Goal: Task Accomplishment & Management: Complete application form

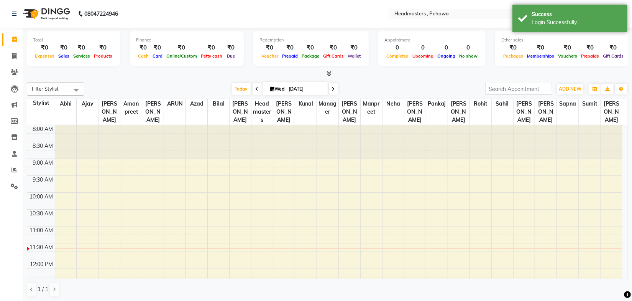
click at [398, 77] on div at bounding box center [328, 74] width 602 height 8
click at [13, 150] on span at bounding box center [14, 154] width 13 height 9
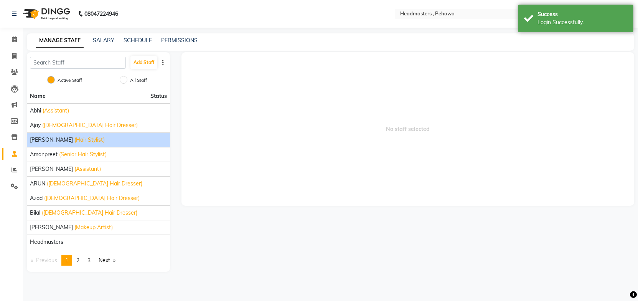
click at [54, 138] on span "[PERSON_NAME]" at bounding box center [51, 140] width 43 height 8
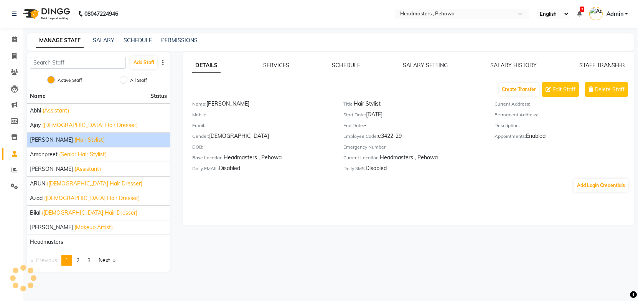
click at [613, 64] on link "STAFF TRANSFER" at bounding box center [602, 65] width 46 height 7
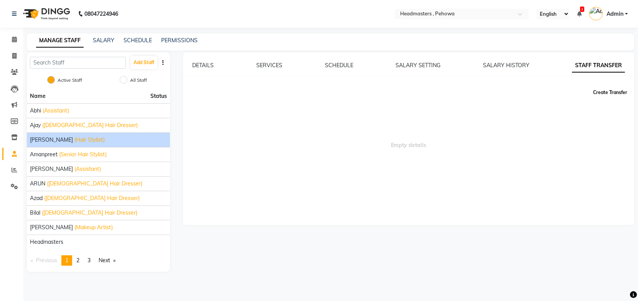
click at [601, 94] on button "Create Transfer" at bounding box center [610, 92] width 40 height 13
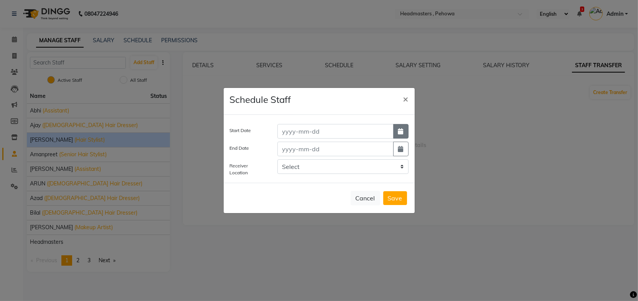
click at [406, 130] on button "button" at bounding box center [400, 131] width 15 height 15
select select "9"
select select "2025"
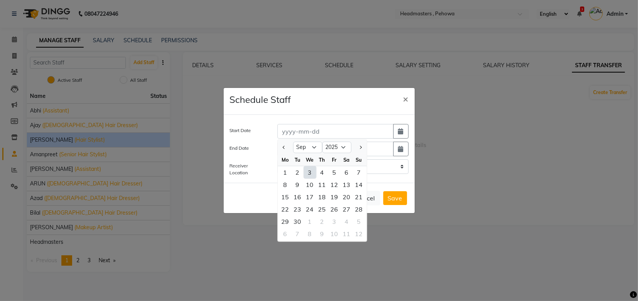
click at [312, 171] on div "3" at bounding box center [310, 172] width 12 height 12
type input "03-09-2025"
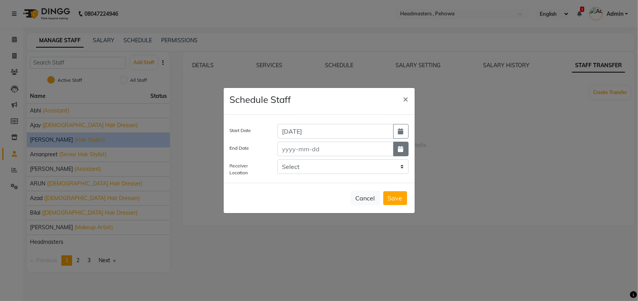
click at [399, 148] on icon "button" at bounding box center [400, 149] width 5 height 6
select select "9"
select select "2025"
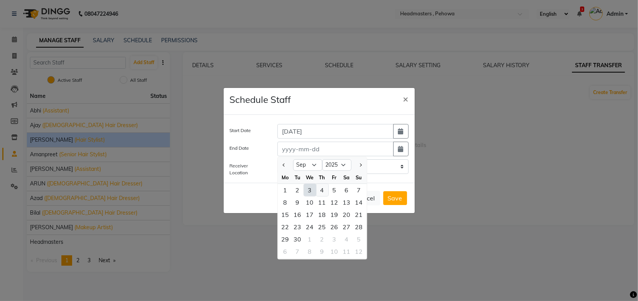
click at [326, 190] on div "4" at bounding box center [322, 190] width 12 height 12
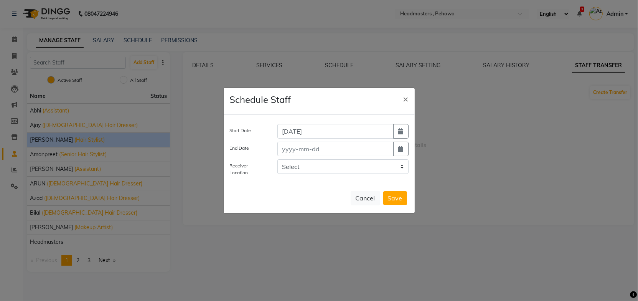
type input "04-09-2025"
click at [326, 168] on select "Select Headmasters, Malerkotla Headmasters , Sri Muktsar Sahib Headmasters, Pan…" at bounding box center [342, 166] width 131 height 15
select select "3150"
click at [277, 159] on select "Select Headmasters, Malerkotla Headmasters , Sri Muktsar Sahib Headmasters, Pan…" at bounding box center [342, 166] width 131 height 15
click at [400, 198] on button "Save" at bounding box center [395, 198] width 24 height 14
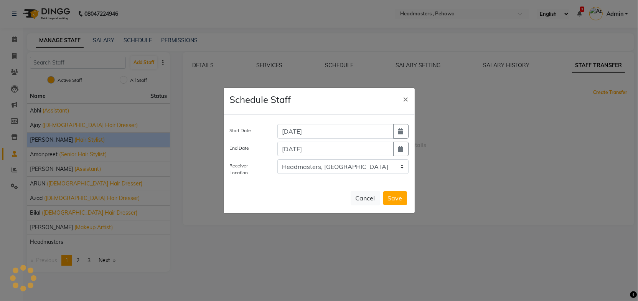
select select
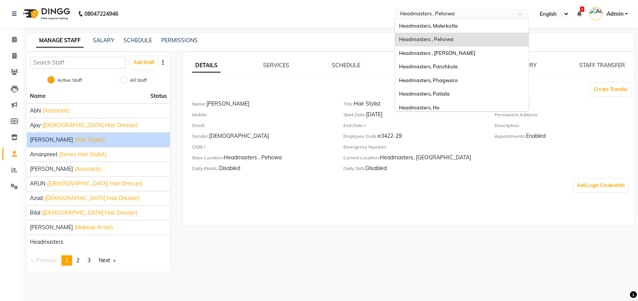
click at [473, 14] on input "text" at bounding box center [453, 15] width 111 height 8
click at [454, 109] on div "Headmasters, Ho" at bounding box center [461, 108] width 133 height 14
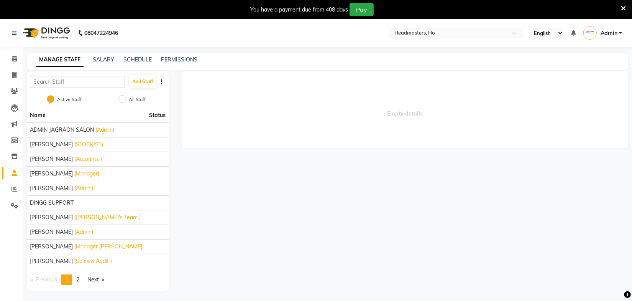
click at [622, 5] on icon at bounding box center [623, 8] width 5 height 7
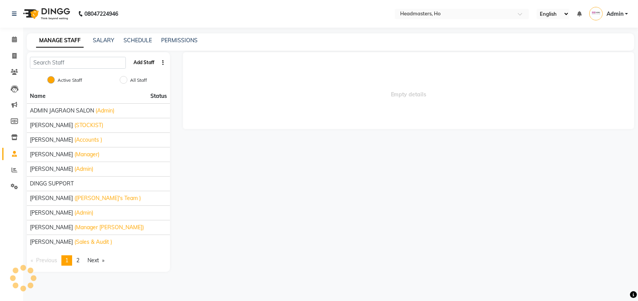
click at [148, 61] on button "Add Staff" at bounding box center [143, 62] width 27 height 13
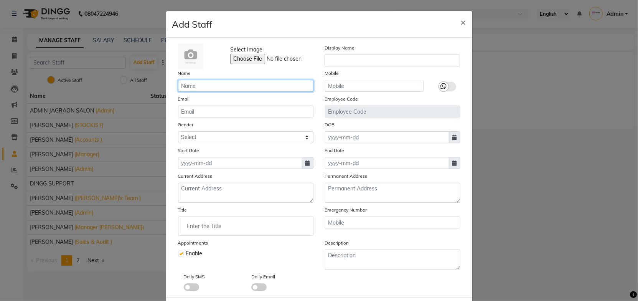
click at [217, 86] on input "text" at bounding box center [245, 86] width 135 height 12
type input "Vikas"
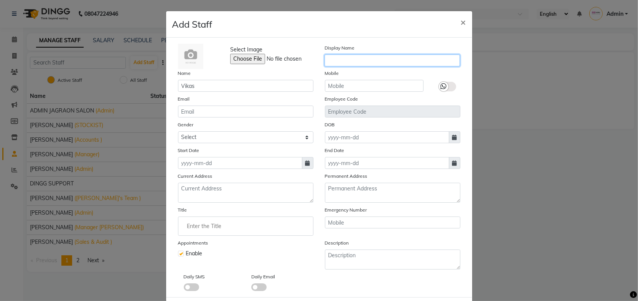
click at [329, 59] on input "text" at bounding box center [391, 60] width 135 height 12
paste input "Vikas"
type input "Vikas"
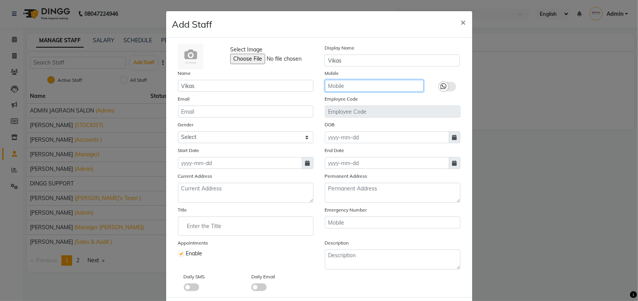
click at [347, 83] on input "text" at bounding box center [374, 86] width 99 height 12
type input "9882895477"
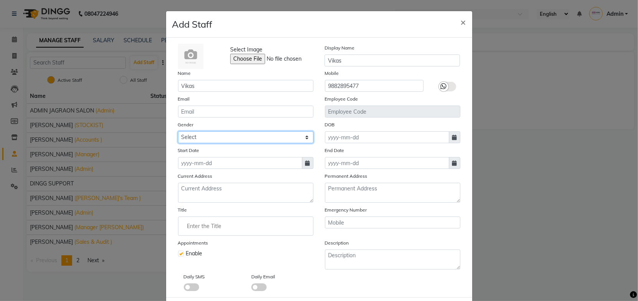
click at [291, 140] on select "Select [DEMOGRAPHIC_DATA] [DEMOGRAPHIC_DATA] Other Prefer Not To Say" at bounding box center [245, 137] width 135 height 12
select select "[DEMOGRAPHIC_DATA]"
click at [178, 132] on select "Select [DEMOGRAPHIC_DATA] [DEMOGRAPHIC_DATA] Other Prefer Not To Say" at bounding box center [245, 137] width 135 height 12
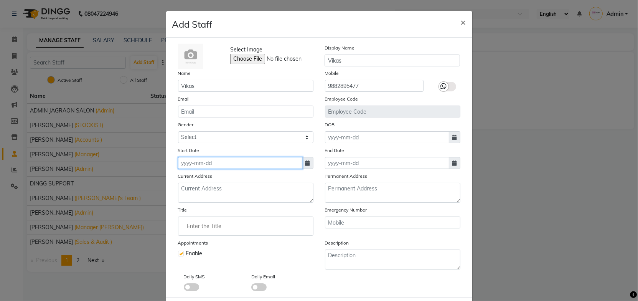
click at [237, 168] on input at bounding box center [240, 163] width 124 height 12
select select "9"
select select "2025"
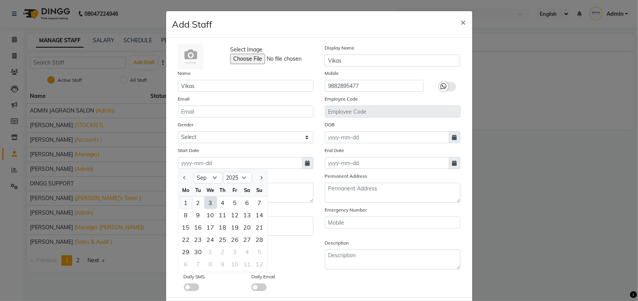
click at [181, 200] on div "1" at bounding box center [186, 202] width 12 height 12
type input "01-09-2025"
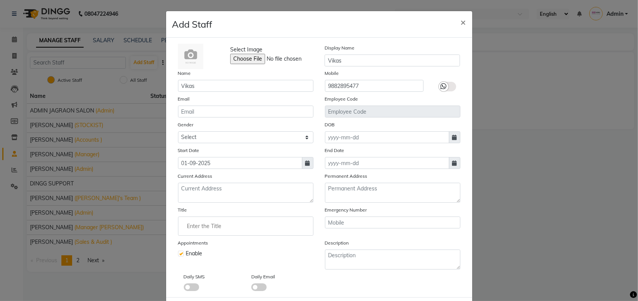
scroll to position [38, 0]
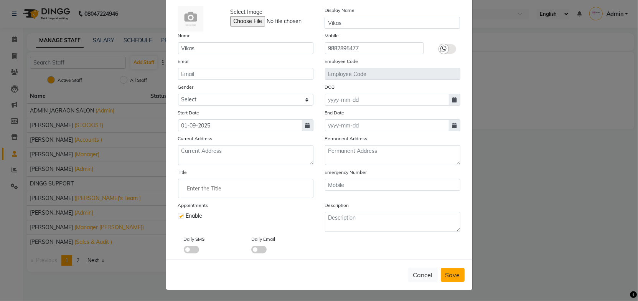
click at [454, 271] on span "Save" at bounding box center [452, 275] width 15 height 8
select select
checkbox input "false"
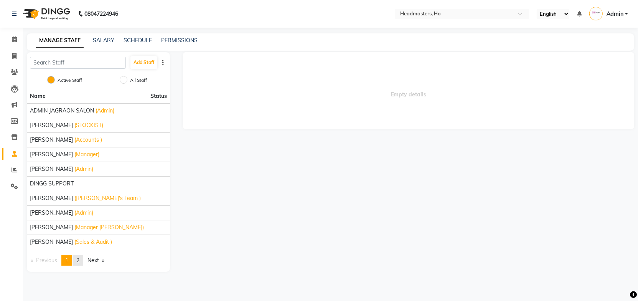
click at [81, 257] on link "page 2" at bounding box center [77, 260] width 11 height 10
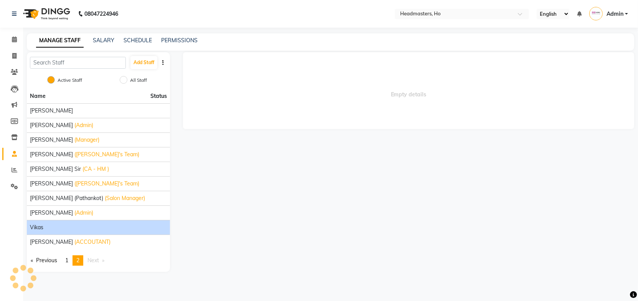
click at [47, 224] on div "Vikas" at bounding box center [98, 227] width 137 height 8
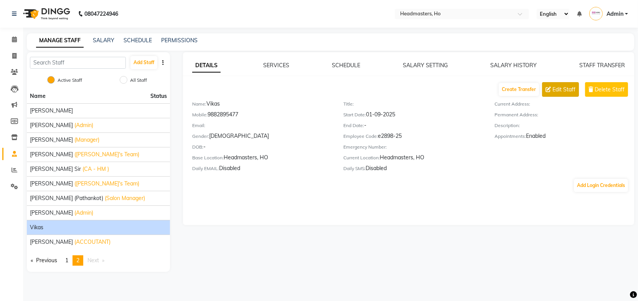
click at [561, 91] on span "Edit Staff" at bounding box center [563, 90] width 23 height 8
select select "[DEMOGRAPHIC_DATA]"
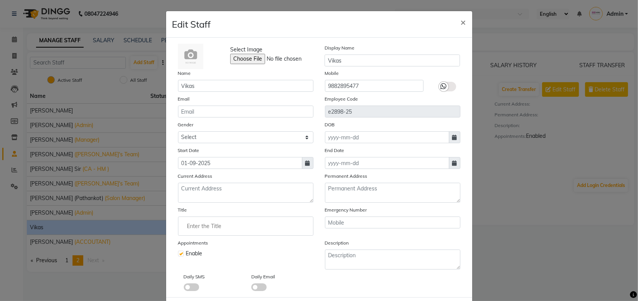
click at [216, 222] on input "Enter the Title" at bounding box center [245, 225] width 128 height 15
type input "a"
type input "Accountant"
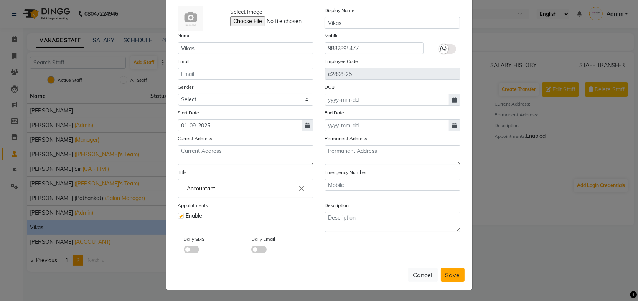
click at [454, 273] on span "Save" at bounding box center [452, 275] width 15 height 8
select select
checkbox input "false"
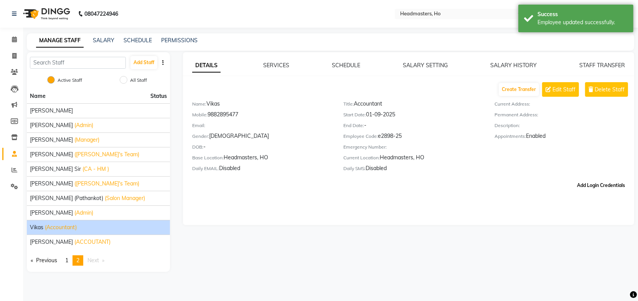
click at [592, 184] on button "Add Login Credentials" at bounding box center [601, 185] width 54 height 13
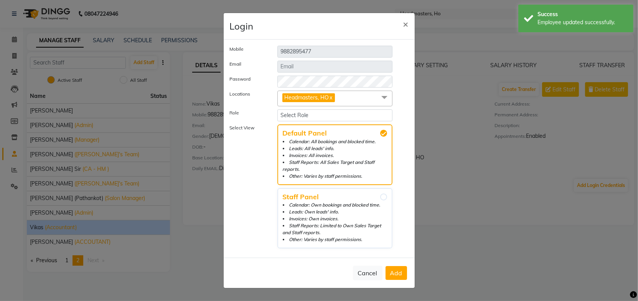
click at [346, 98] on span "Headmasters, HO x" at bounding box center [334, 99] width 115 height 16
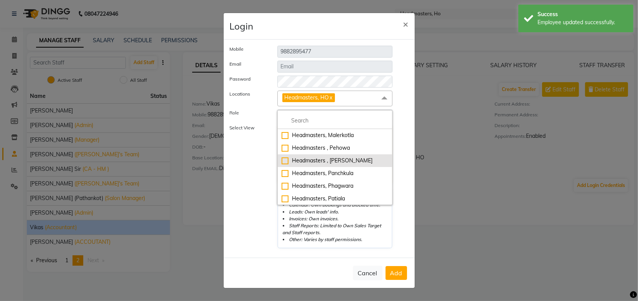
click at [361, 161] on div "Headmasters , [PERSON_NAME]" at bounding box center [335, 160] width 107 height 8
checkbox input "true"
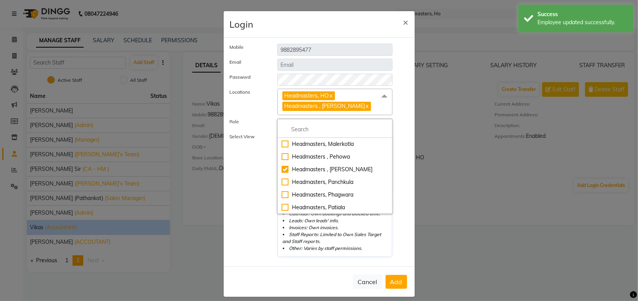
click at [253, 184] on label "Select View" at bounding box center [248, 195] width 48 height 124
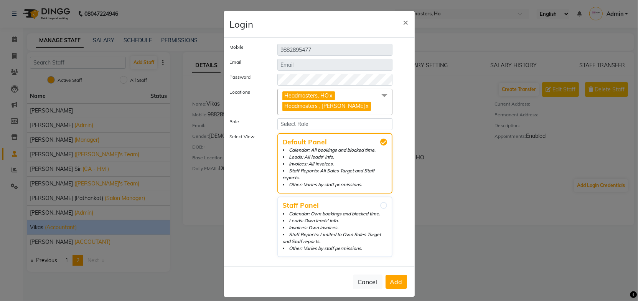
click at [329, 95] on link "x" at bounding box center [330, 95] width 3 height 7
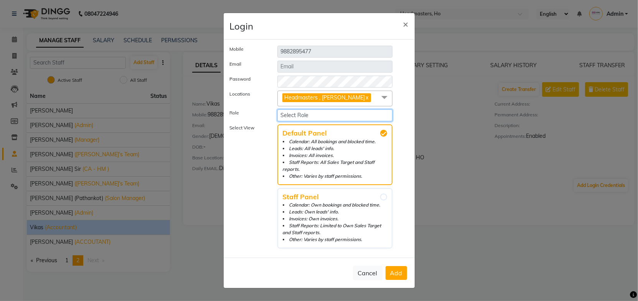
click at [300, 117] on select "Select Role Admin ho Accounts FRANCHISEE ADMIN Management Managers Franchisee M…" at bounding box center [334, 115] width 115 height 12
select select "3085"
click at [277, 109] on select "Select Role Admin ho Accounts FRANCHISEE ADMIN Management Managers Franchisee M…" at bounding box center [334, 115] width 115 height 12
click at [250, 200] on label "Select View" at bounding box center [248, 186] width 48 height 124
click at [250, 162] on label "Select View" at bounding box center [248, 186] width 48 height 124
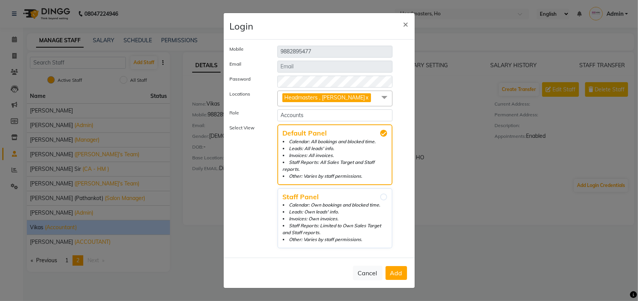
click at [395, 269] on span "Add" at bounding box center [396, 273] width 12 height 8
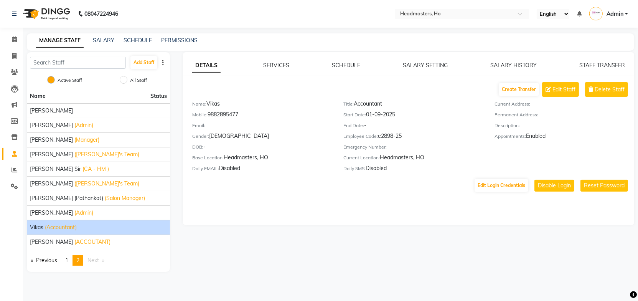
click at [624, 11] on link "Admin" at bounding box center [608, 14] width 39 height 13
click at [587, 55] on link "Sign out" at bounding box center [588, 55] width 70 height 12
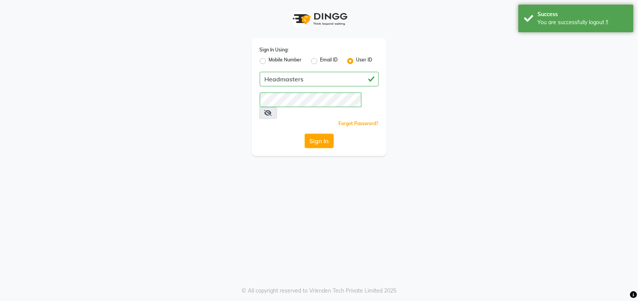
click at [269, 63] on label "Mobile Number" at bounding box center [285, 60] width 33 height 9
click at [269, 61] on input "Mobile Number" at bounding box center [271, 58] width 5 height 5
radio input "true"
radio input "false"
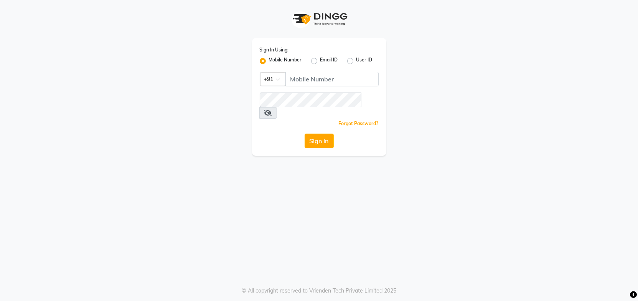
click at [163, 113] on div "Sign In Using: Mobile Number Email ID User ID Country Code × +91 Remember me Fo…" at bounding box center [318, 78] width 437 height 156
click at [356, 59] on label "User ID" at bounding box center [364, 60] width 16 height 9
click at [356, 59] on input "User ID" at bounding box center [358, 58] width 5 height 5
radio input "true"
radio input "false"
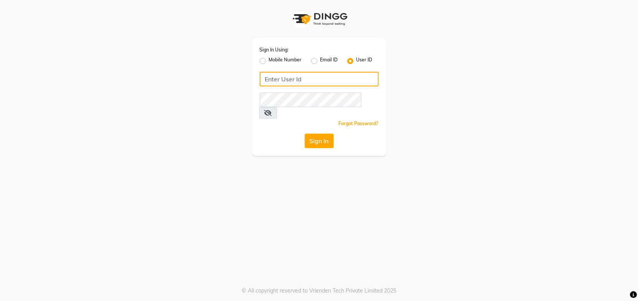
click at [336, 79] on input "Username" at bounding box center [319, 79] width 119 height 15
type input "Headmasters"
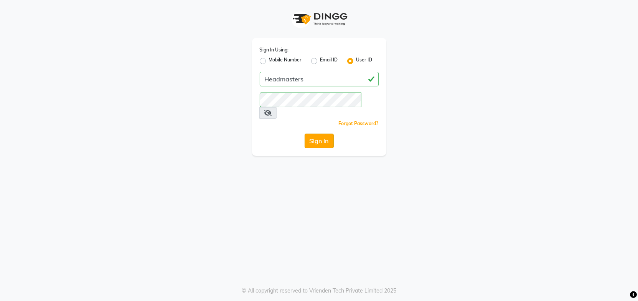
click at [314, 133] on button "Sign In" at bounding box center [319, 140] width 29 height 15
